Goal: Task Accomplishment & Management: Manage account settings

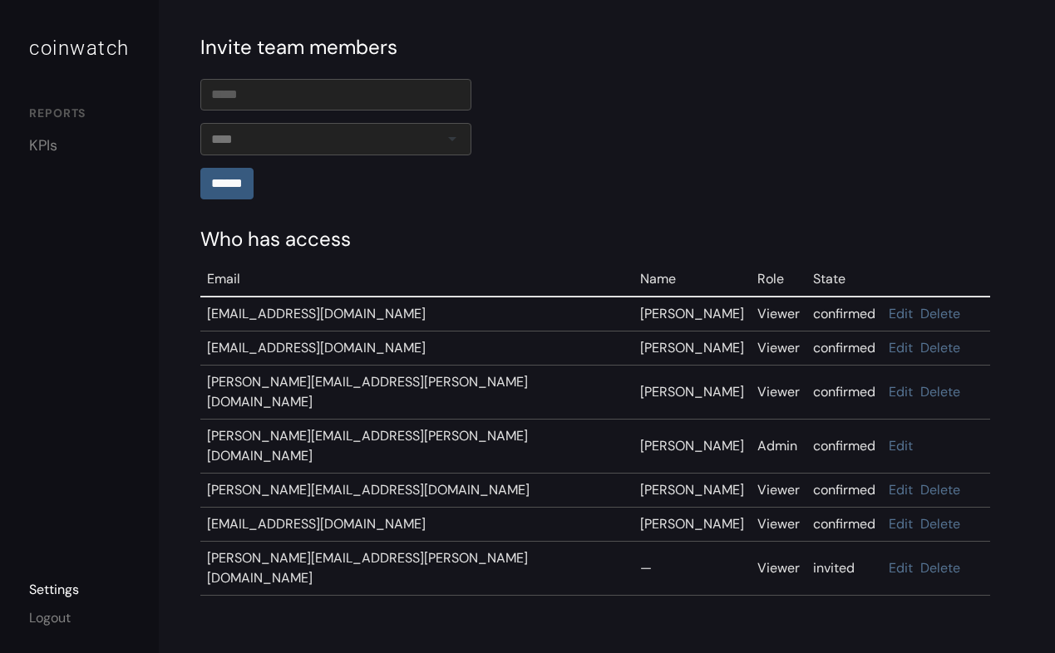
scroll to position [182, 0]
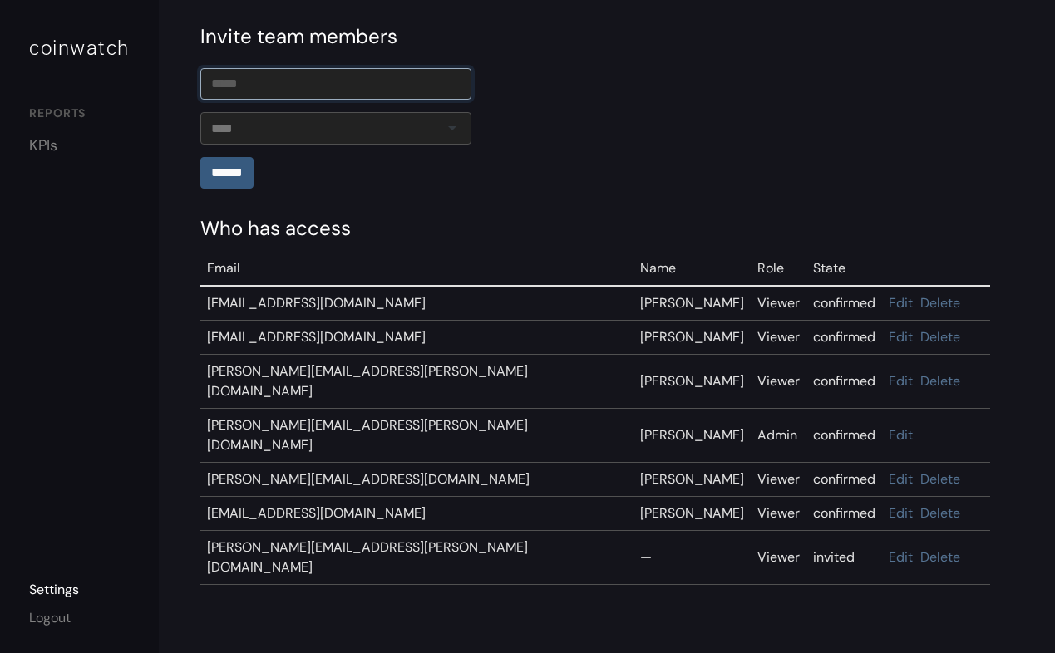
click at [254, 86] on input "email" at bounding box center [335, 84] width 271 height 32
type input "**********"
click at [235, 171] on input "******" at bounding box center [226, 172] width 53 height 32
